Goal: Information Seeking & Learning: Check status

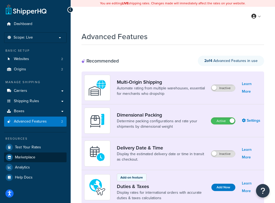
scroll to position [1, 0]
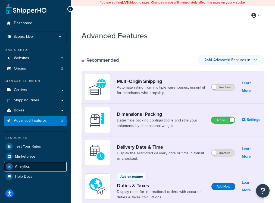
click at [31, 163] on link "Analytics" at bounding box center [35, 167] width 63 height 10
click at [30, 165] on link "Analytics" at bounding box center [35, 167] width 63 height 10
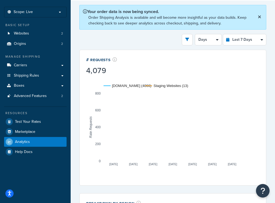
scroll to position [26, 0]
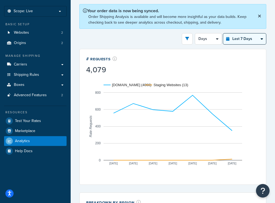
click at [236, 40] on select "Last 24 Hours Last 7 Days Last 30 Days Last 3 Months Last 6 Months Last 12 Mont…" at bounding box center [244, 38] width 43 height 11
select select "last_30_days"
click at [224, 33] on select "Last 24 Hours Last 7 Days Last 30 Days Last 3 Months Last 6 Months Last 12 Mont…" at bounding box center [244, 38] width 43 height 11
select select "5d"
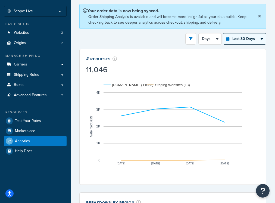
click at [252, 39] on select "Last 24 Hours Last 7 Days Last 30 Days Last 3 Months Last 6 Months Last 12 Mont…" at bounding box center [244, 38] width 43 height 11
select select "last_24_hours"
click at [224, 33] on select "Last 24 Hours Last 7 Days Last 30 Days Last 3 Months Last 6 Months Last 12 Mont…" at bounding box center [244, 38] width 43 height 11
select select "1h"
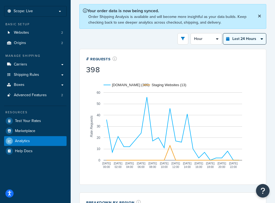
click at [240, 42] on select "Last 24 Hours Last 7 Days Last 30 Days Last 3 Months Last 6 Months Last 12 Mont…" at bounding box center [244, 38] width 43 height 11
select select "last_7_days"
click at [224, 33] on select "Last 24 Hours Last 7 Days Last 30 Days Last 3 Months Last 6 Months Last 12 Mont…" at bounding box center [244, 38] width 43 height 11
select select "1d"
